Goal: Task Accomplishment & Management: Use online tool/utility

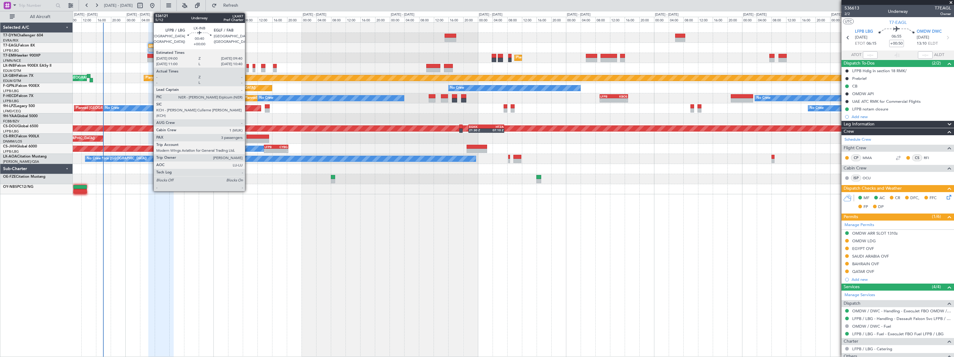
click at [248, 67] on div at bounding box center [248, 66] width 3 height 4
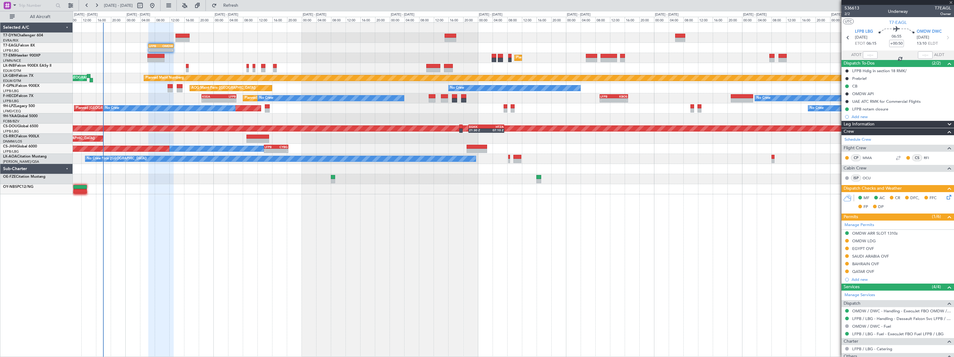
click at [247, 67] on div at bounding box center [248, 66] width 3 height 4
type input "3"
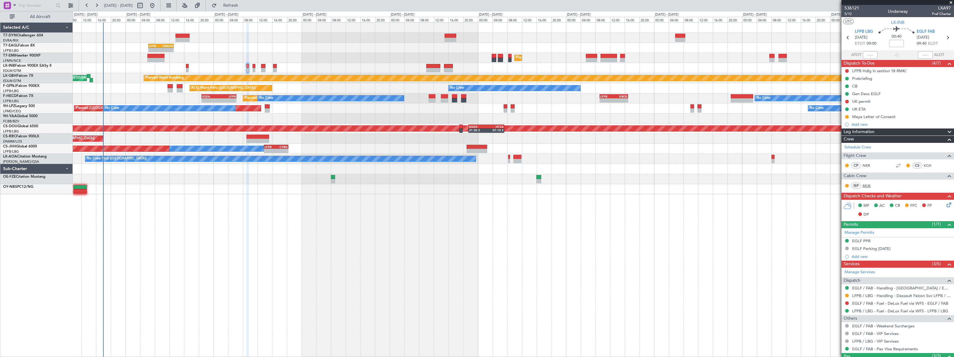
click at [869, 184] on link "MUK" at bounding box center [870, 186] width 14 height 6
click at [847, 14] on span "5/12" at bounding box center [852, 13] width 15 height 5
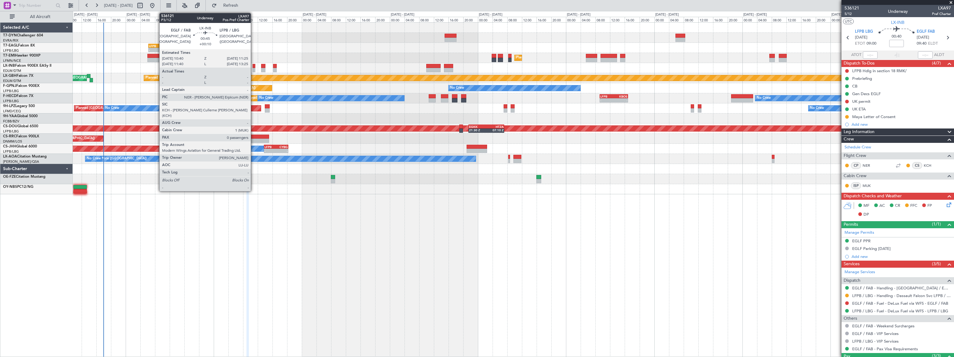
click at [254, 70] on div at bounding box center [254, 70] width 3 height 4
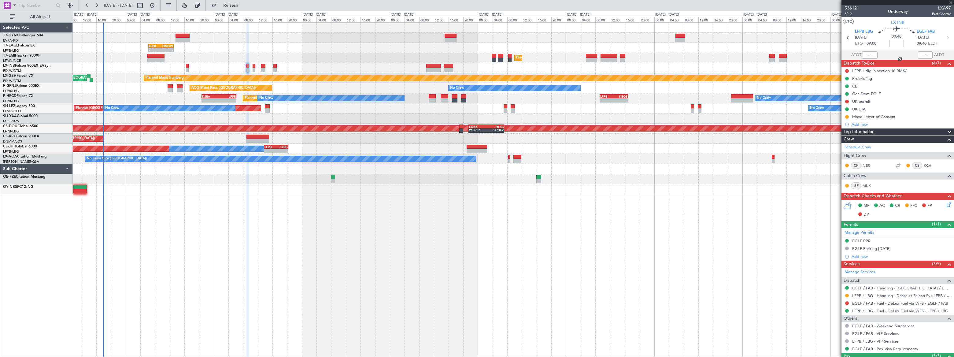
type input "+00:10"
type input "0"
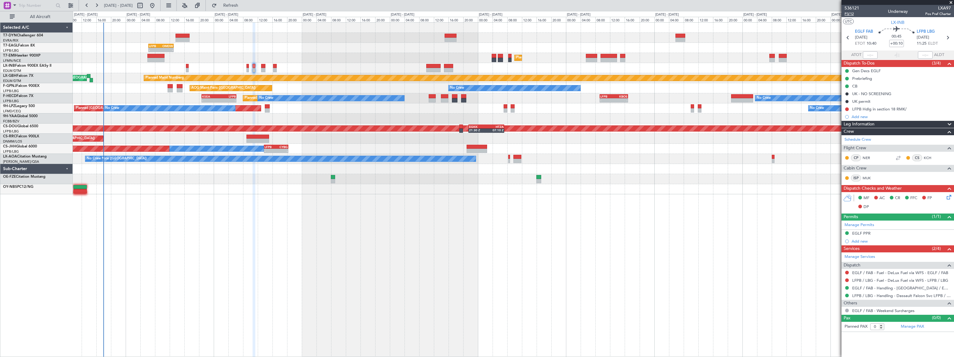
click at [846, 14] on span "P3/12" at bounding box center [852, 13] width 15 height 5
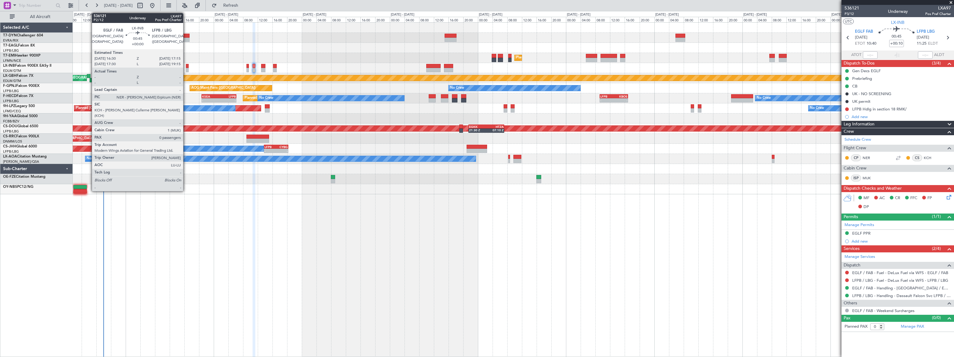
click at [186, 67] on div at bounding box center [187, 66] width 3 height 4
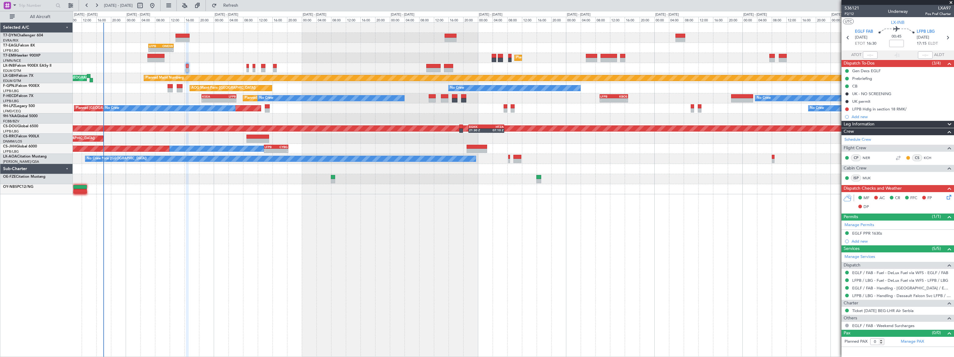
click at [950, 198] on icon at bounding box center [948, 196] width 5 height 5
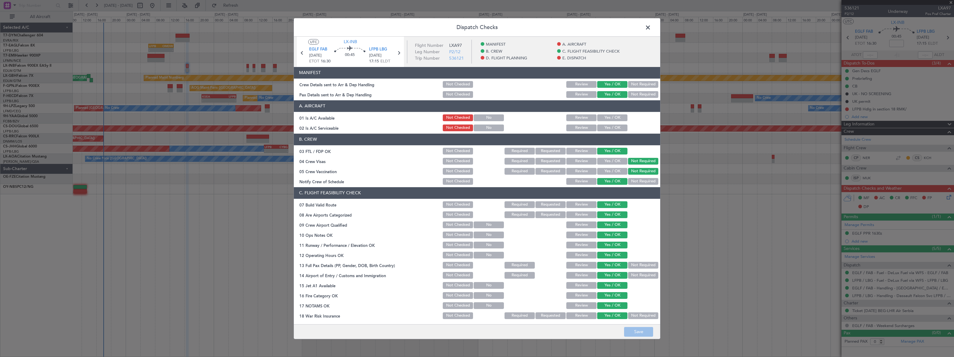
click at [580, 86] on button "Review" at bounding box center [581, 84] width 30 height 7
click at [578, 93] on button "Review" at bounding box center [581, 94] width 30 height 7
click at [641, 336] on button "Save" at bounding box center [638, 332] width 29 height 10
click at [651, 25] on span at bounding box center [651, 29] width 0 height 12
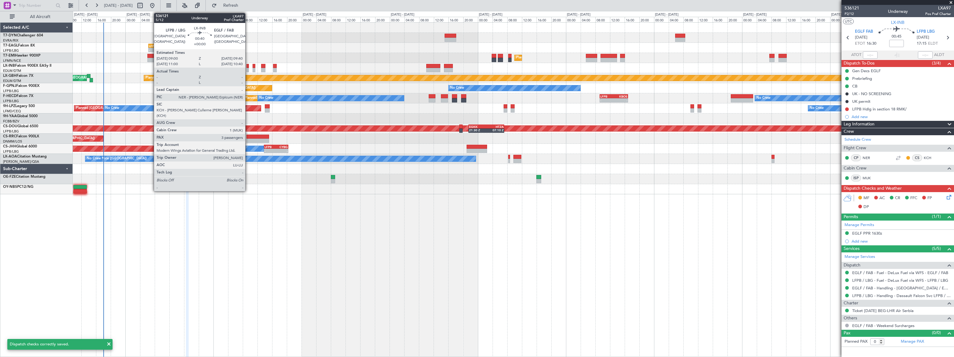
click at [248, 68] on div at bounding box center [248, 70] width 3 height 4
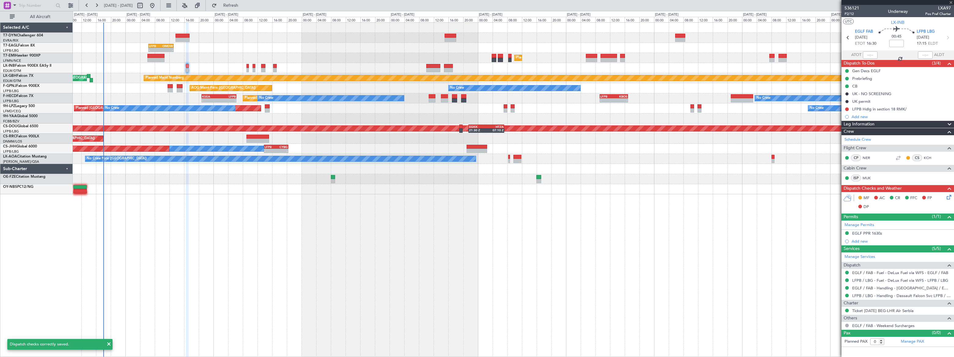
type input "3"
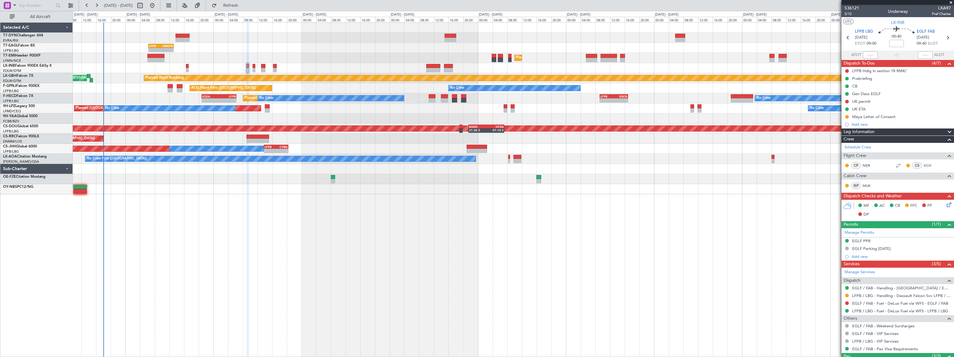
click at [946, 205] on icon at bounding box center [948, 203] width 5 height 5
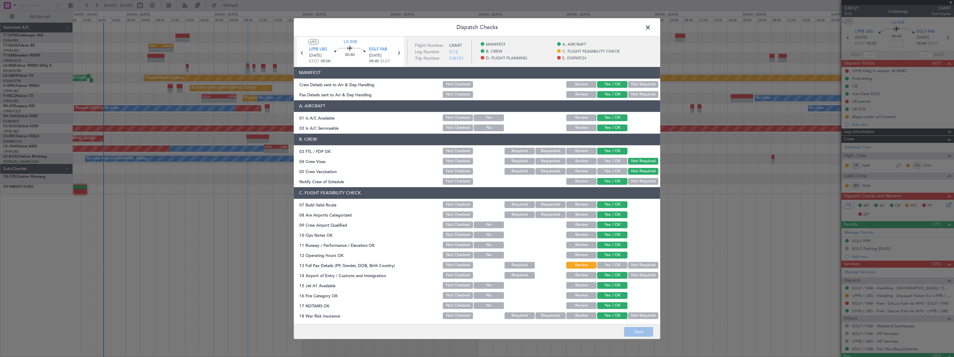
click at [635, 83] on button "Not Required" at bounding box center [643, 84] width 30 height 7
click at [581, 81] on button "Review" at bounding box center [581, 84] width 30 height 7
click at [579, 92] on button "Review" at bounding box center [581, 94] width 30 height 7
click at [643, 331] on button "Save" at bounding box center [638, 332] width 29 height 10
click at [651, 24] on span at bounding box center [651, 29] width 0 height 12
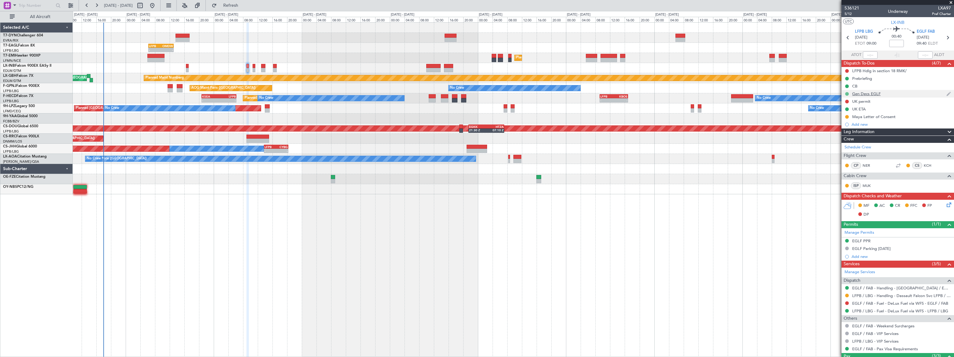
click at [847, 92] on button at bounding box center [847, 94] width 4 height 4
click at [841, 112] on span "In Progress" at bounding box center [850, 112] width 21 height 6
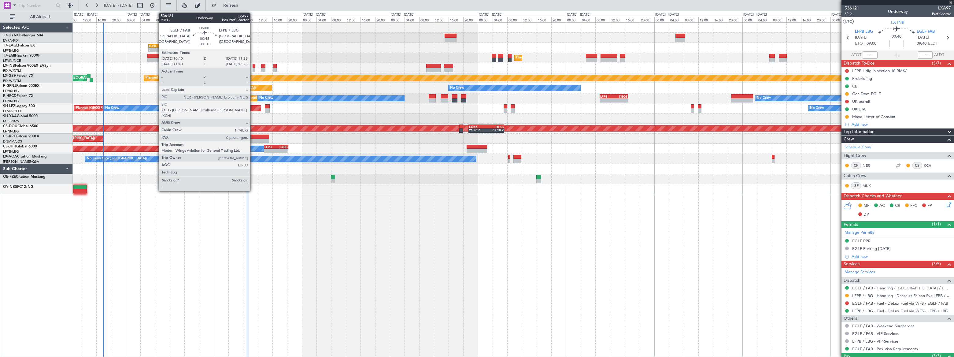
click at [253, 68] on div at bounding box center [254, 70] width 3 height 4
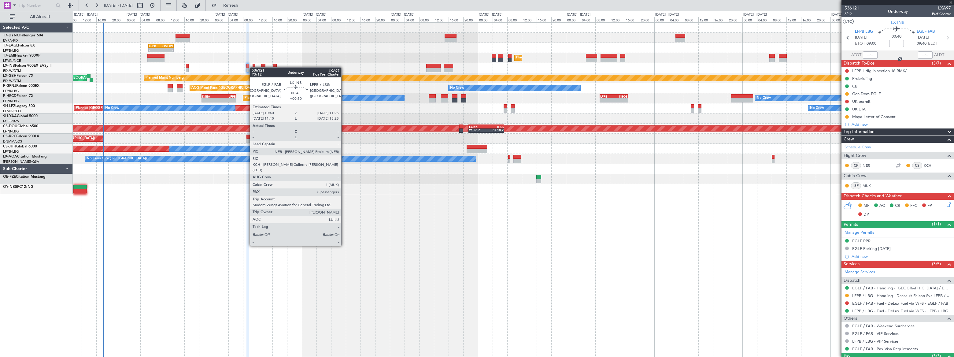
type input "+00:10"
type input "0"
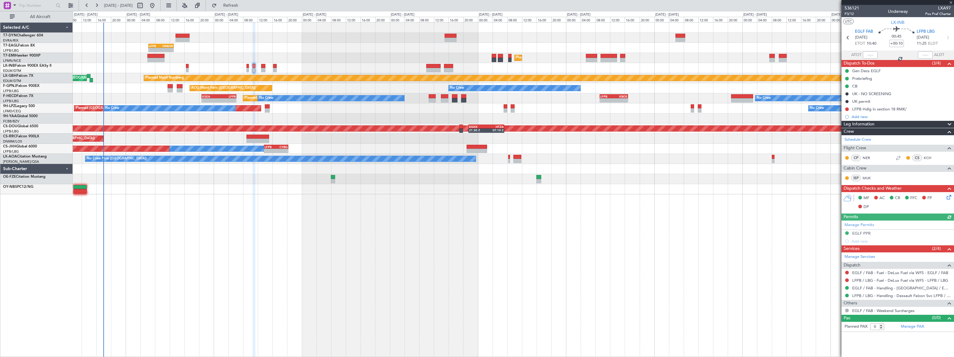
click at [949, 195] on icon at bounding box center [948, 196] width 5 height 5
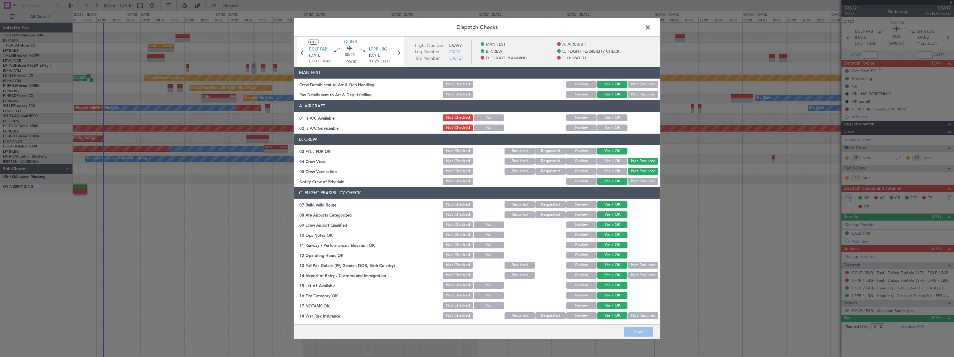
click at [584, 83] on button "Review" at bounding box center [581, 84] width 30 height 7
click at [580, 92] on button "Review" at bounding box center [581, 94] width 30 height 7
drag, startPoint x: 646, startPoint y: 332, endPoint x: 647, endPoint y: 328, distance: 4.0
click at [646, 330] on button "Save" at bounding box center [638, 332] width 29 height 10
click at [651, 25] on span at bounding box center [651, 29] width 0 height 12
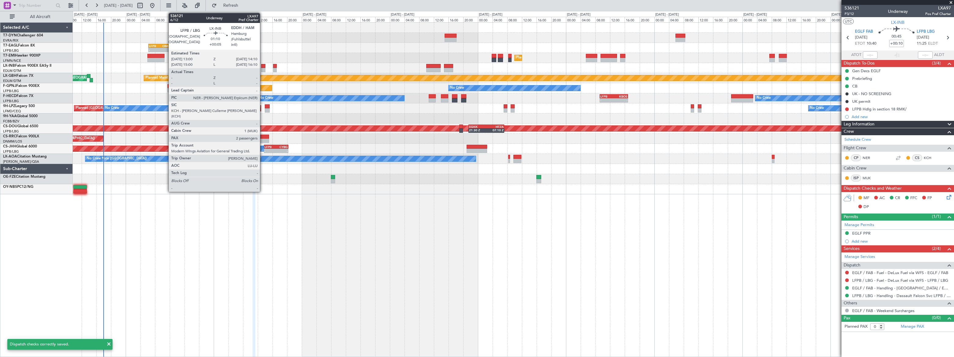
click at [263, 67] on div at bounding box center [263, 66] width 5 height 4
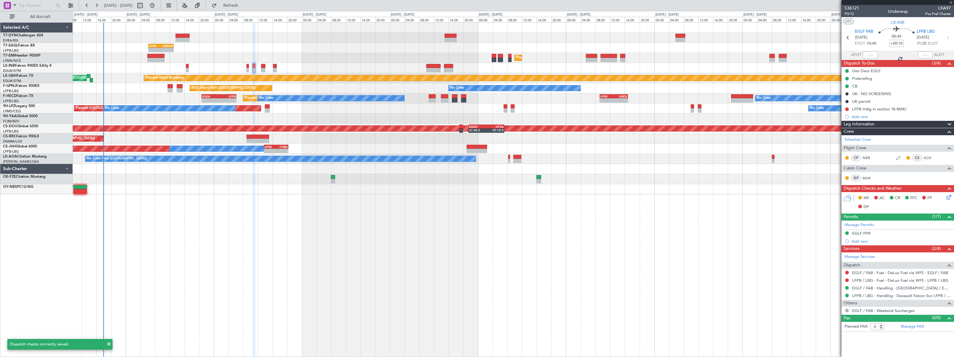
type input "+00:05"
type input "2"
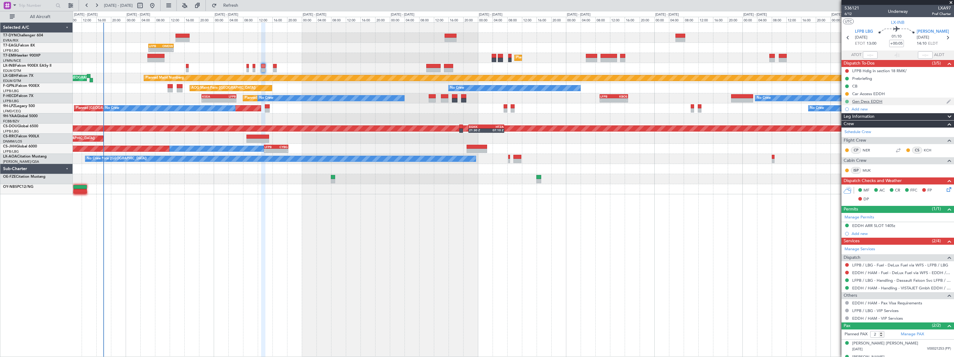
click at [846, 101] on button at bounding box center [847, 102] width 4 height 4
click at [842, 120] on span "In Progress" at bounding box center [850, 119] width 21 height 6
click at [946, 189] on icon at bounding box center [948, 188] width 5 height 5
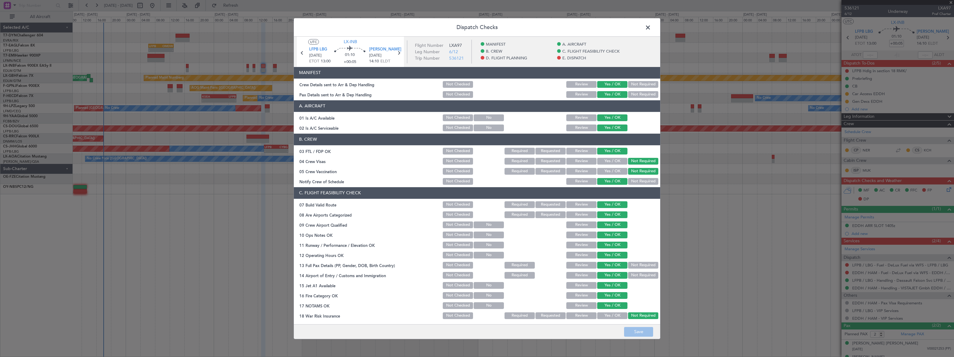
click at [587, 83] on button "Review" at bounding box center [581, 84] width 30 height 7
click at [584, 93] on button "Review" at bounding box center [581, 94] width 30 height 7
click at [650, 331] on button "Save" at bounding box center [638, 332] width 29 height 10
click at [651, 28] on span at bounding box center [651, 29] width 0 height 12
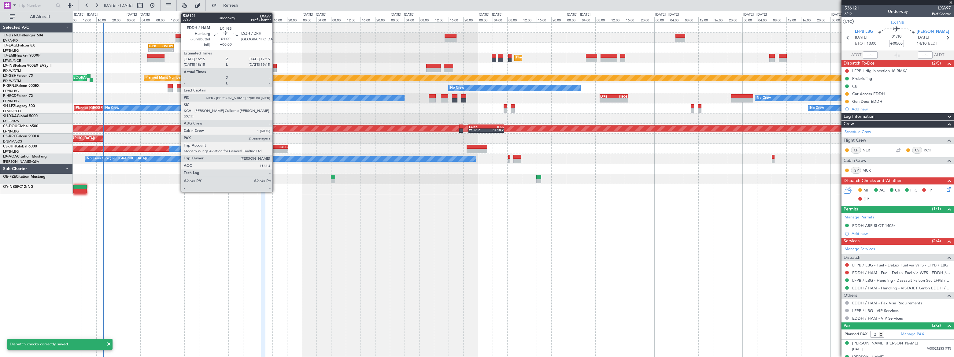
click at [274, 67] on div at bounding box center [275, 66] width 4 height 4
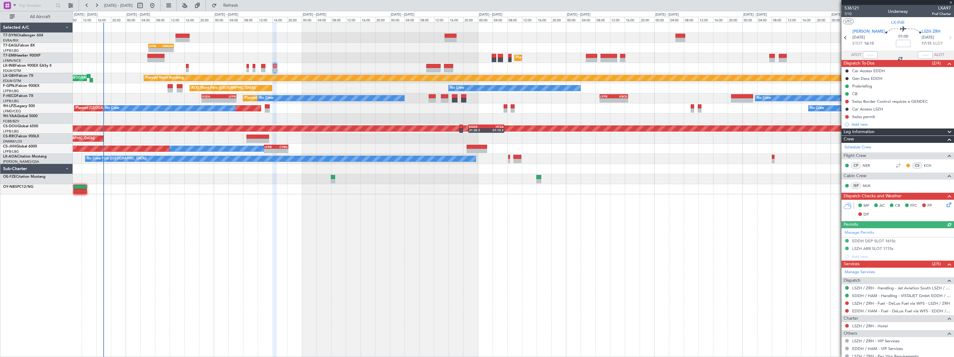
click at [946, 204] on icon at bounding box center [948, 203] width 5 height 5
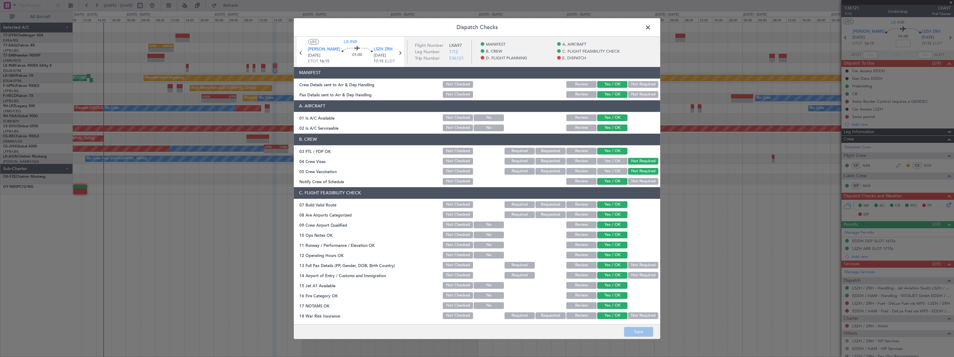
click at [581, 82] on button "Review" at bounding box center [581, 84] width 30 height 7
click at [578, 96] on button "Review" at bounding box center [581, 94] width 30 height 7
click at [642, 330] on button "Save" at bounding box center [638, 332] width 29 height 10
click at [651, 27] on span at bounding box center [651, 29] width 0 height 12
